Goal: Transaction & Acquisition: Purchase product/service

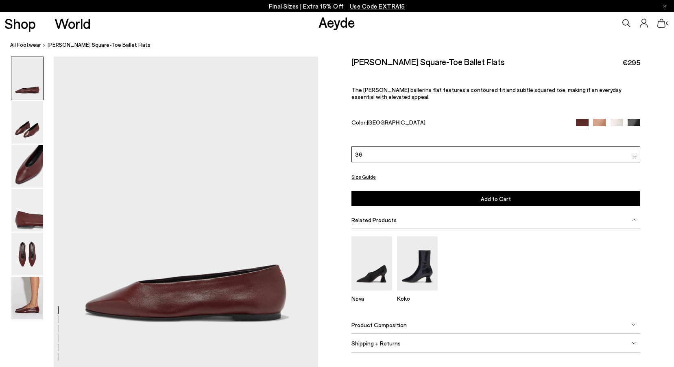
click at [602, 122] on img at bounding box center [599, 125] width 13 height 13
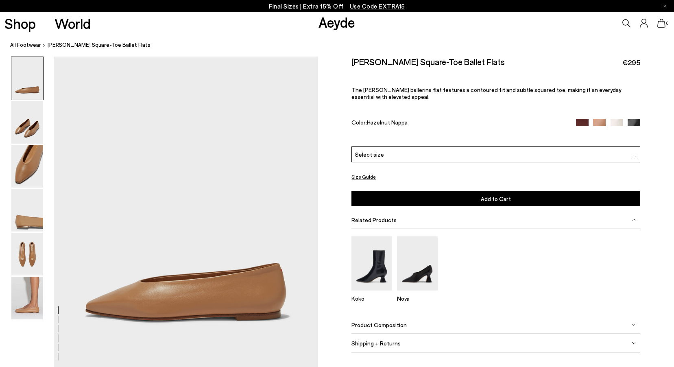
click at [614, 126] on img at bounding box center [617, 125] width 13 height 13
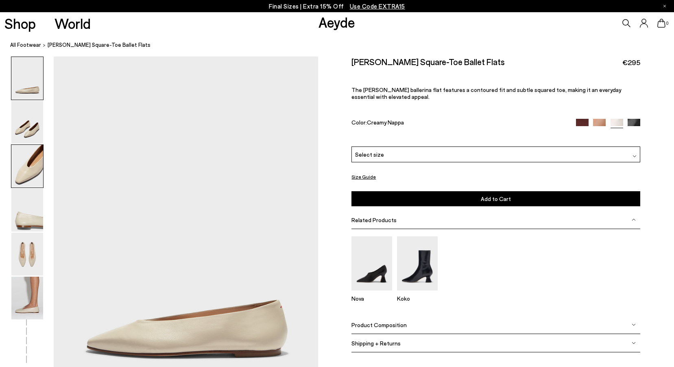
click at [28, 166] on img at bounding box center [27, 166] width 32 height 43
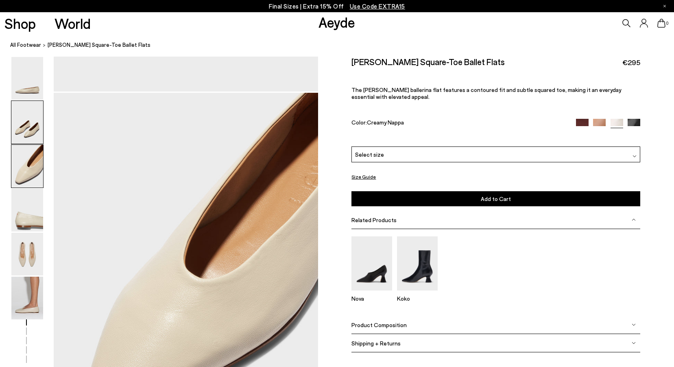
scroll to position [708, 0]
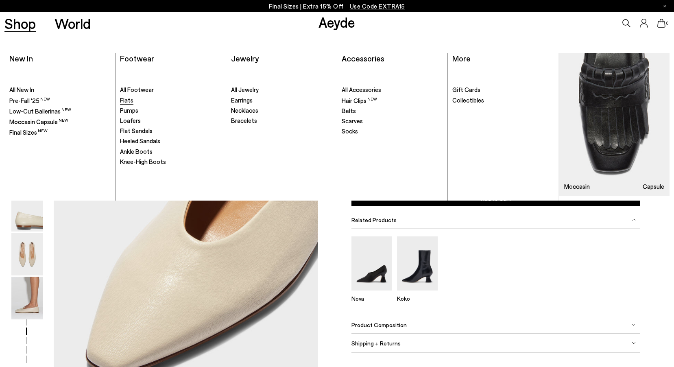
click at [127, 101] on span "Flats" at bounding box center [126, 99] width 13 height 7
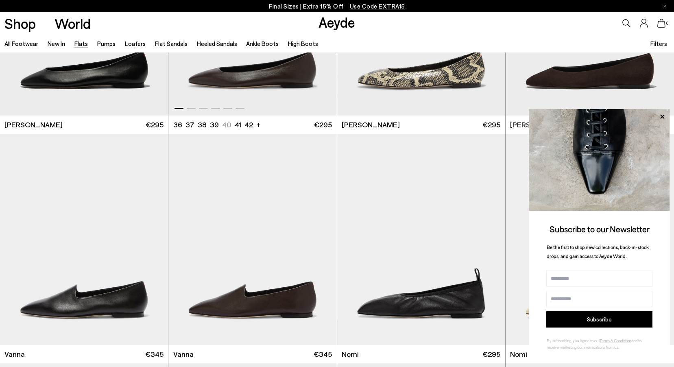
scroll to position [163, 0]
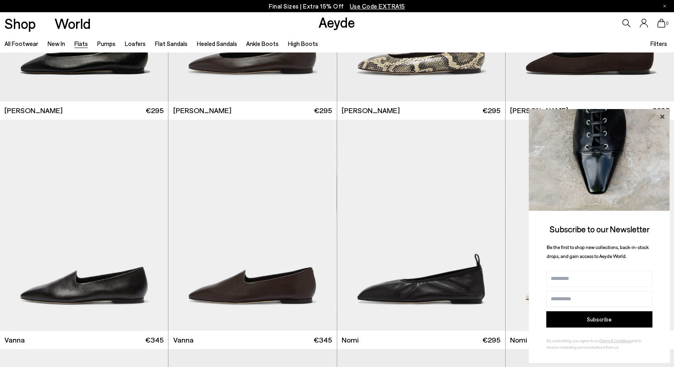
click at [662, 116] on icon at bounding box center [662, 116] width 4 height 4
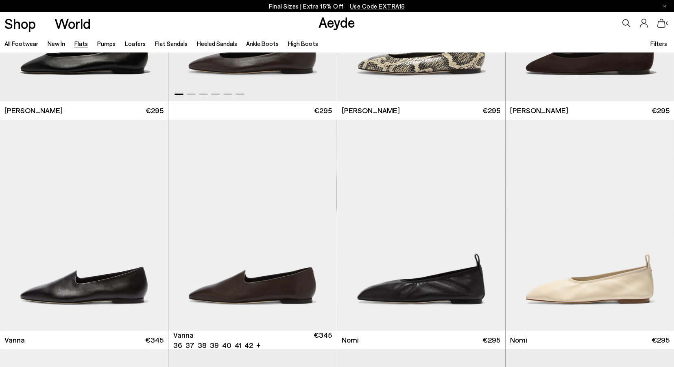
scroll to position [285, 0]
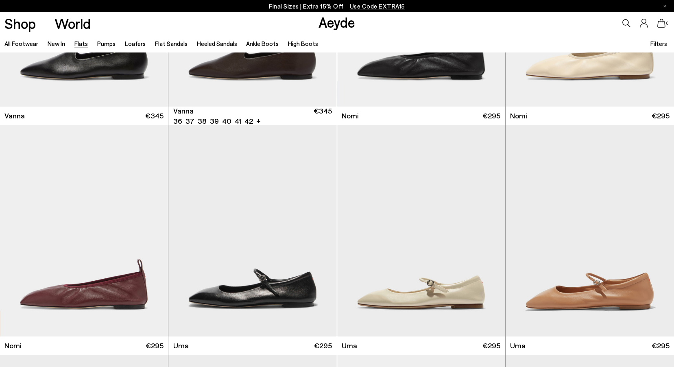
scroll to position [448, 0]
